Goal: Task Accomplishment & Management: Complete application form

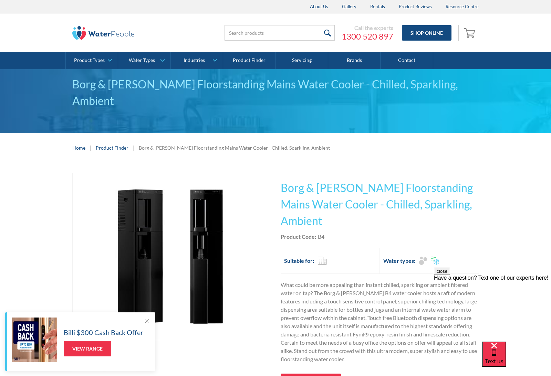
drag, startPoint x: 346, startPoint y: 4, endPoint x: 64, endPoint y: 151, distance: 317.7
click at [0, 0] on html "Christmas Trading Dates: Office Closes [DATE]. Open [DATE]. About Us Gallery Re…" at bounding box center [275, 188] width 551 height 376
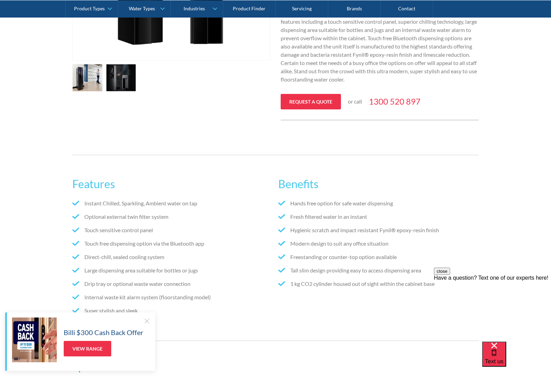
scroll to position [282, 0]
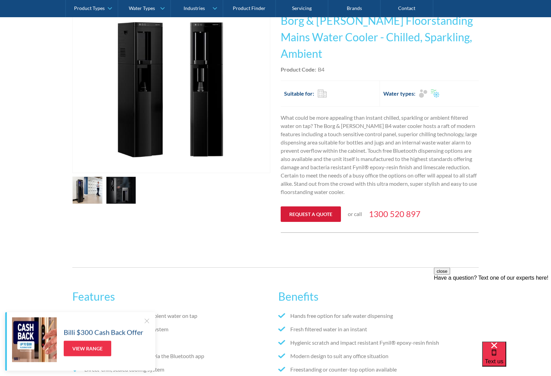
click at [330, 207] on link "Request a quote" at bounding box center [311, 214] width 60 height 15
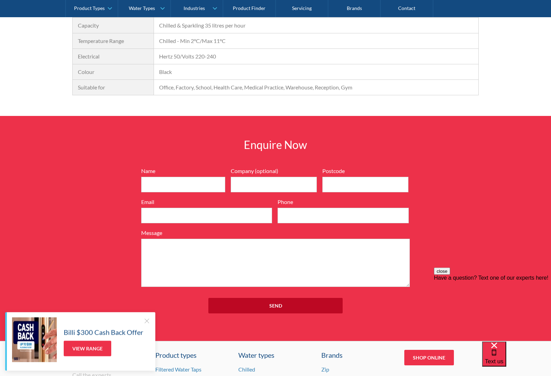
scroll to position [676, 0]
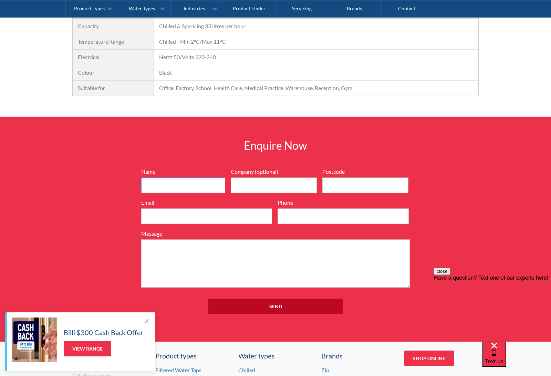
click at [212, 178] on input "Name" at bounding box center [183, 185] width 84 height 15
type input "[PERSON_NAME]"
click at [293, 178] on input "Company (optional)" at bounding box center [274, 185] width 86 height 15
type input "[PERSON_NAME] Coffs Coast"
click at [375, 178] on input "Postcode" at bounding box center [365, 185] width 86 height 15
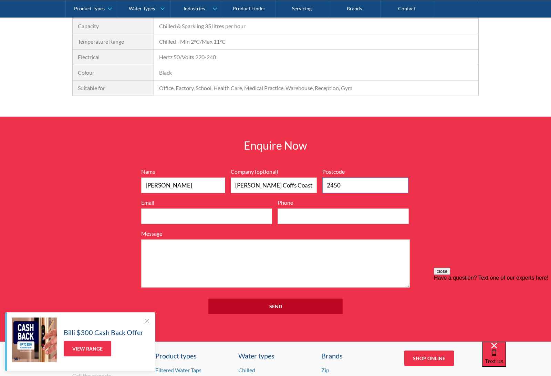
type input "2450"
click at [234, 209] on input "Email" at bounding box center [206, 216] width 131 height 15
type input "c"
type input "[PERSON_NAME][EMAIL_ADDRESS][DOMAIN_NAME]"
click at [328, 209] on input "Phone" at bounding box center [343, 216] width 131 height 15
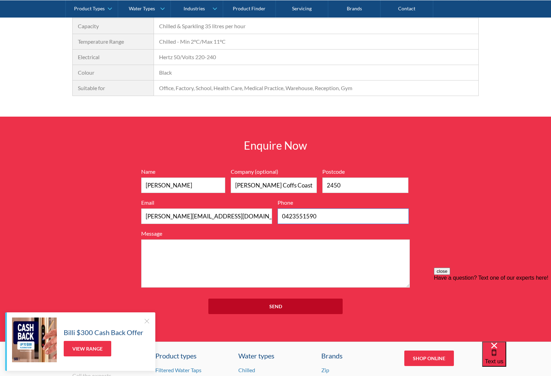
type input "0423551590"
click at [252, 240] on textarea "Message" at bounding box center [275, 264] width 269 height 48
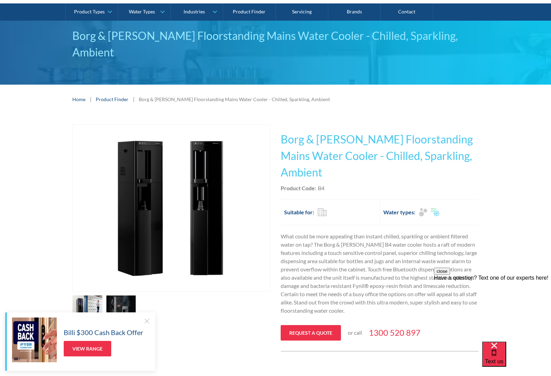
scroll to position [0, 0]
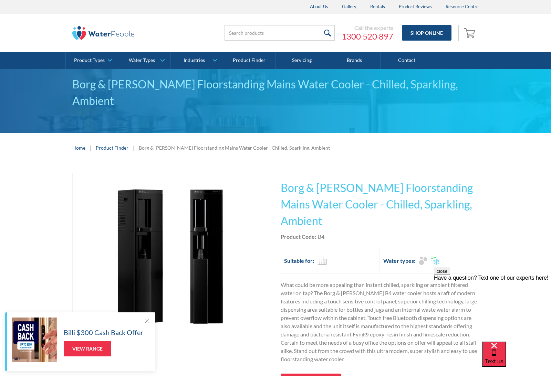
drag, startPoint x: 328, startPoint y: 206, endPoint x: 290, endPoint y: 173, distance: 50.0
click at [290, 180] on h1 "Borg & [PERSON_NAME] Floorstanding Mains Water Cooler - Chilled, Sparkling, Amb…" at bounding box center [380, 205] width 198 height 50
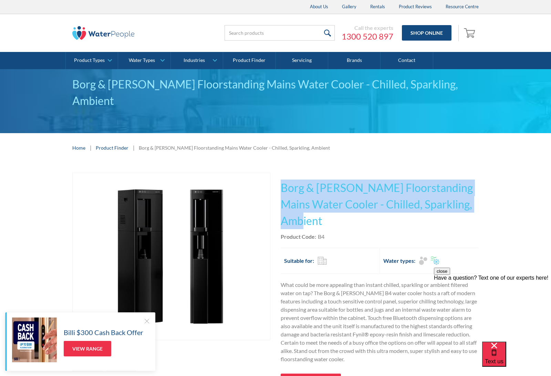
drag, startPoint x: 321, startPoint y: 207, endPoint x: 279, endPoint y: 176, distance: 51.2
click at [279, 176] on div "Play video Fits Most Brands Best Seller No items found. This tap design is incl…" at bounding box center [275, 287] width 406 height 228
copy h1 "Borg & [PERSON_NAME] Floorstanding Mains Water Cooler - Chilled, Sparkling, Amb…"
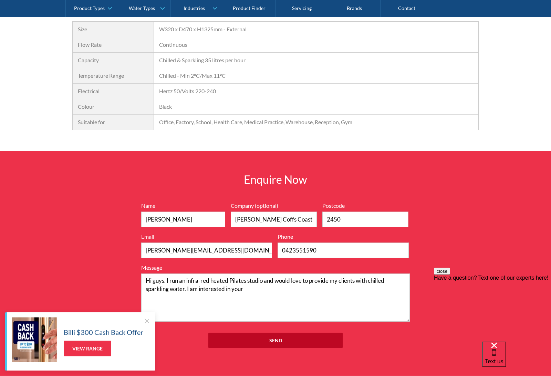
scroll to position [707, 0]
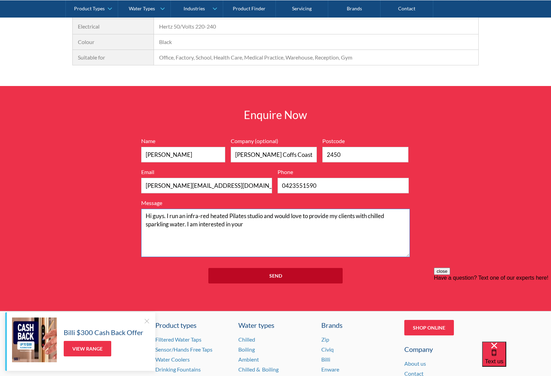
click at [260, 211] on textarea "Hi guys. I run an infra-red heated Pilates studio and would love to provide my …" at bounding box center [275, 233] width 269 height 48
paste textarea "Borg & [PERSON_NAME] Floorstanding Mains Water Cooler - Chilled, Sparkling, Amb…"
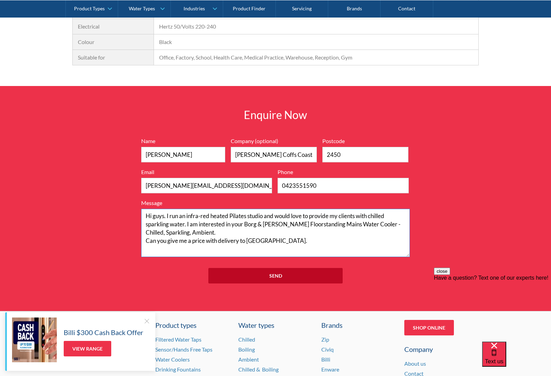
scroll to position [4, 0]
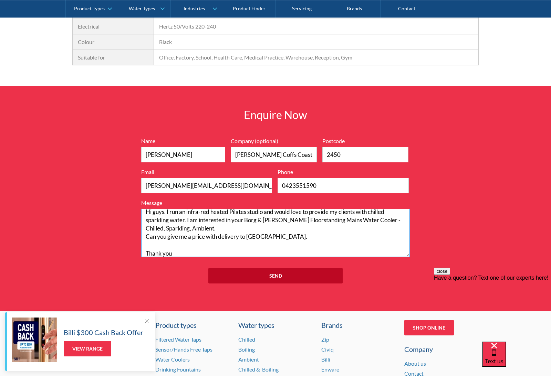
click at [222, 213] on textarea "Hi guys. I run an infra-red heated Pilates studio and would love to provide my …" at bounding box center [275, 233] width 269 height 48
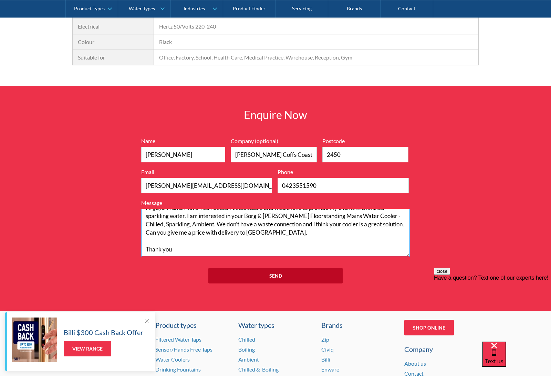
scroll to position [16, 0]
type textarea "Hi guys. I run an infra-red heated Pilates studio and would love to provide my …"
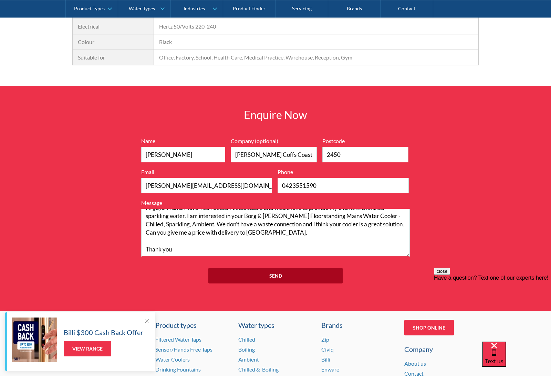
click at [285, 268] on input "Send" at bounding box center [275, 275] width 134 height 15
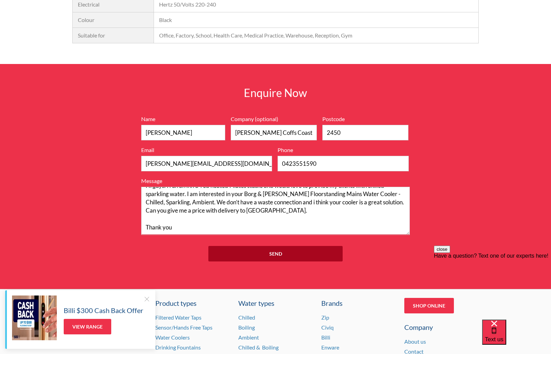
scroll to position [729, 0]
